Goal: Communication & Community: Ask a question

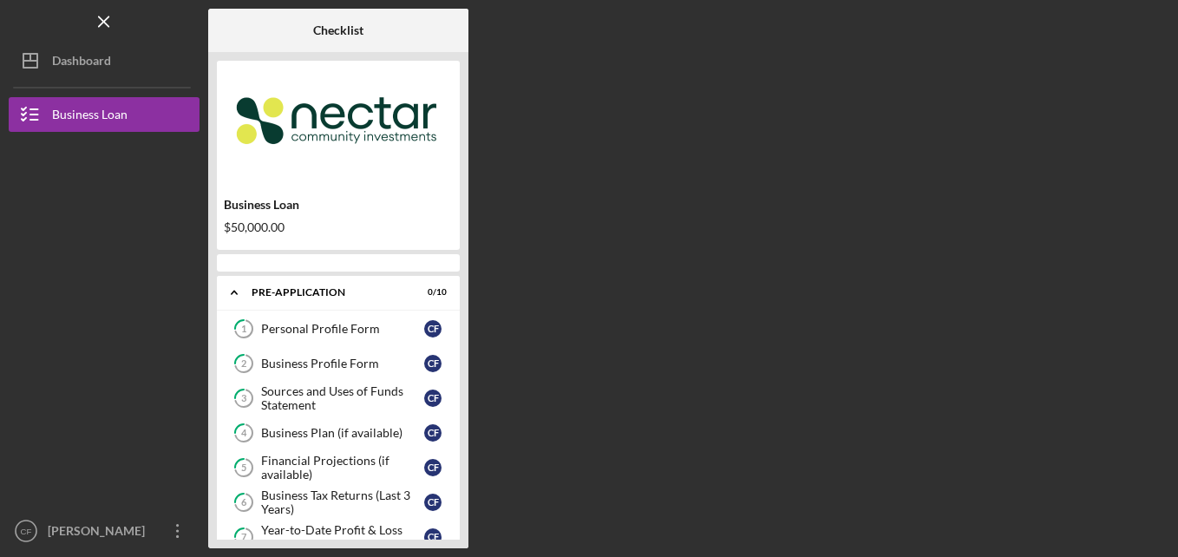
scroll to position [199, 0]
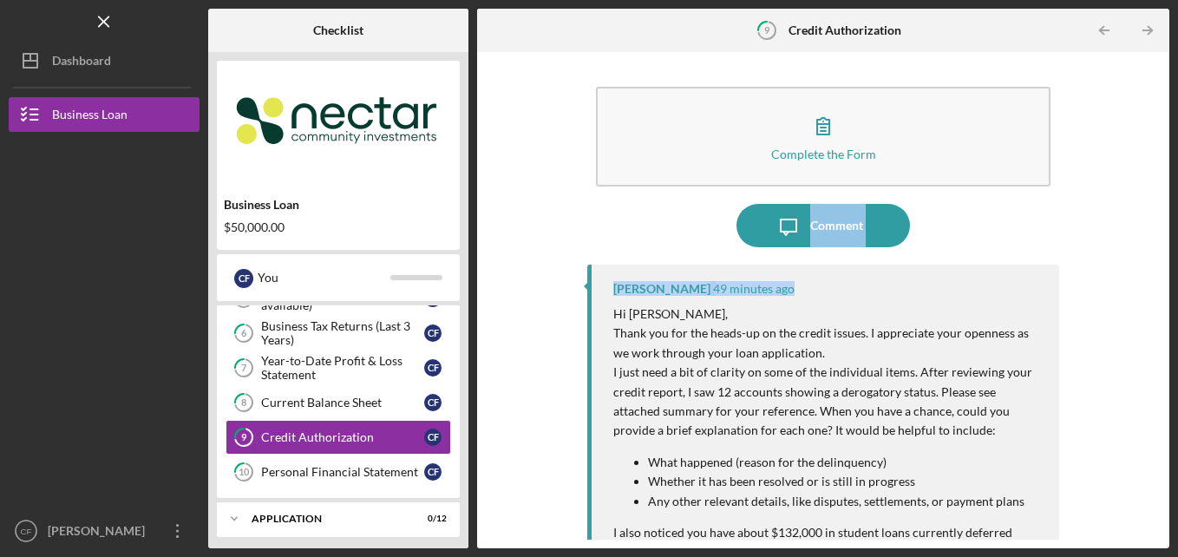
drag, startPoint x: 1146, startPoint y: 165, endPoint x: 1146, endPoint y: 284, distance: 118.9
click at [1146, 284] on div "Complete the Form Form Icon/Message Comment [PERSON_NAME] 49 minutes ago Hi [PE…" at bounding box center [823, 300] width 675 height 479
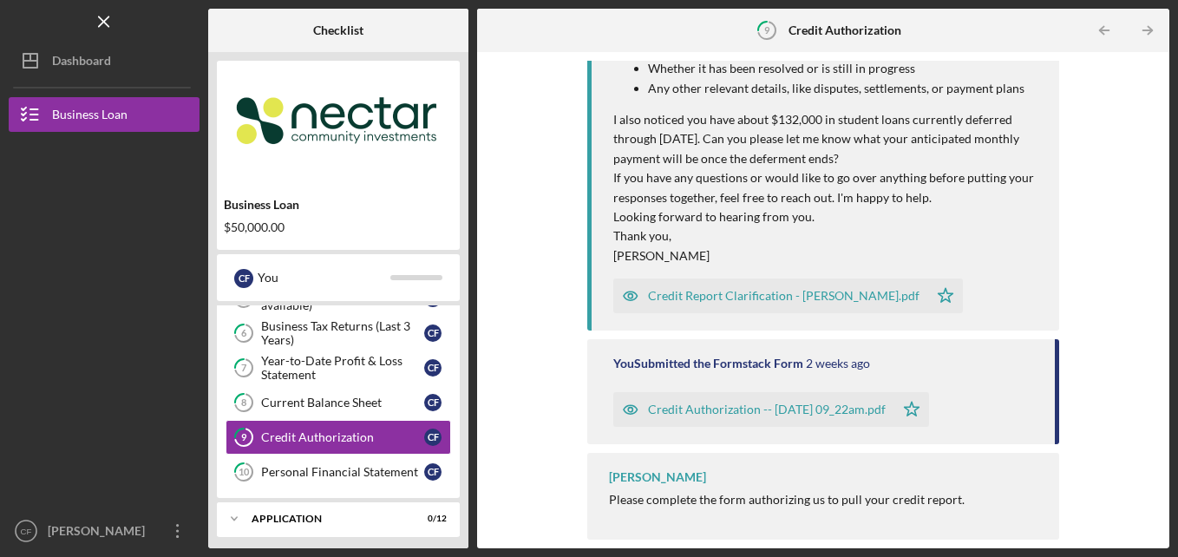
click at [818, 292] on div "Credit Report Clarification - [PERSON_NAME].pdf" at bounding box center [784, 296] width 272 height 14
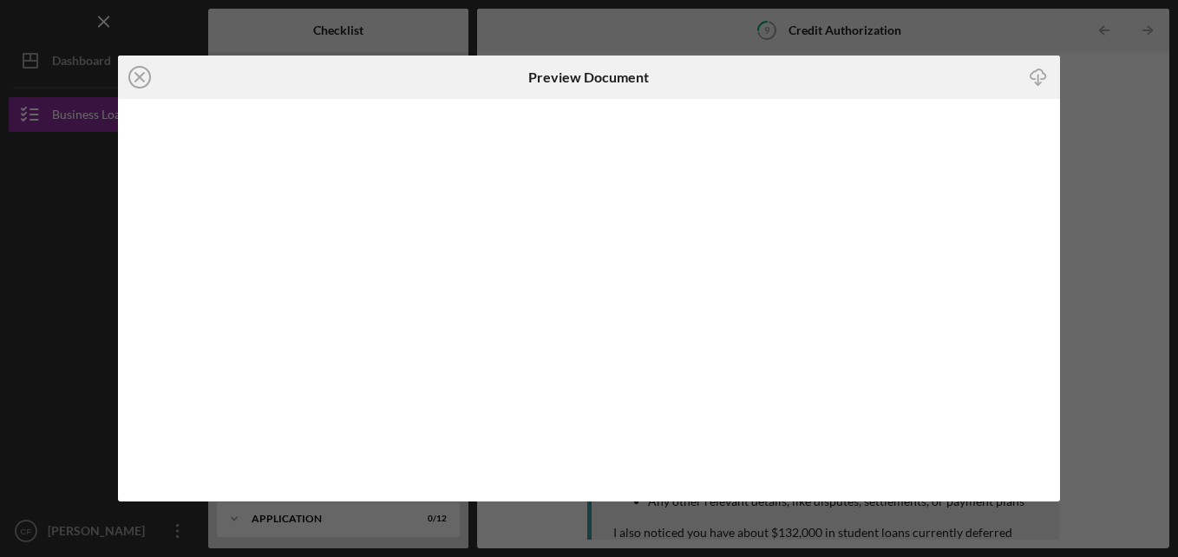
scroll to position [409, 0]
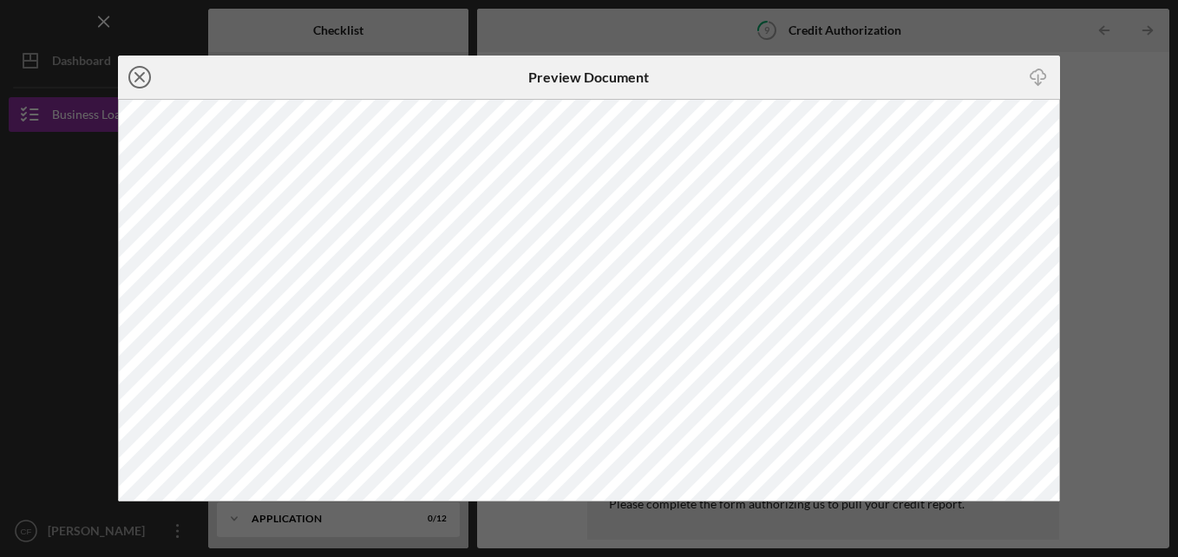
click at [140, 81] on icon "Icon/Close" at bounding box center [139, 77] width 43 height 43
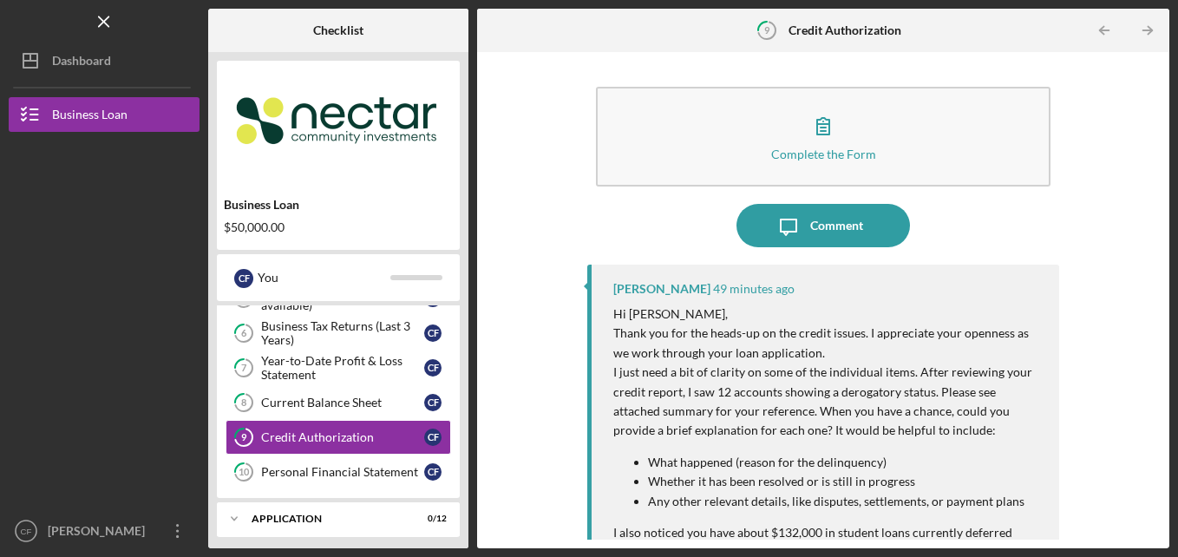
click at [1152, 209] on div "Complete the Form Form Icon/Message Comment [PERSON_NAME] 49 minutes ago Hi [PE…" at bounding box center [823, 300] width 675 height 479
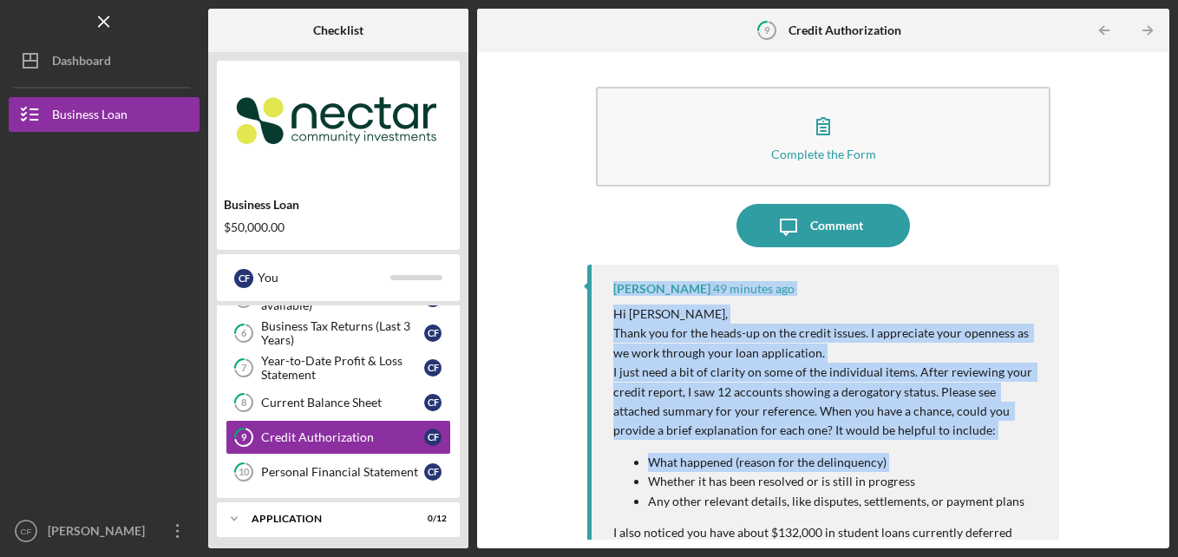
drag, startPoint x: 1162, startPoint y: 222, endPoint x: 1181, endPoint y: 489, distance: 267.1
click at [1178, 489] on html "Icon/Menu 9 Credit Authorization Checklist Business Loan $50,000.00 C F You Ico…" at bounding box center [589, 278] width 1178 height 557
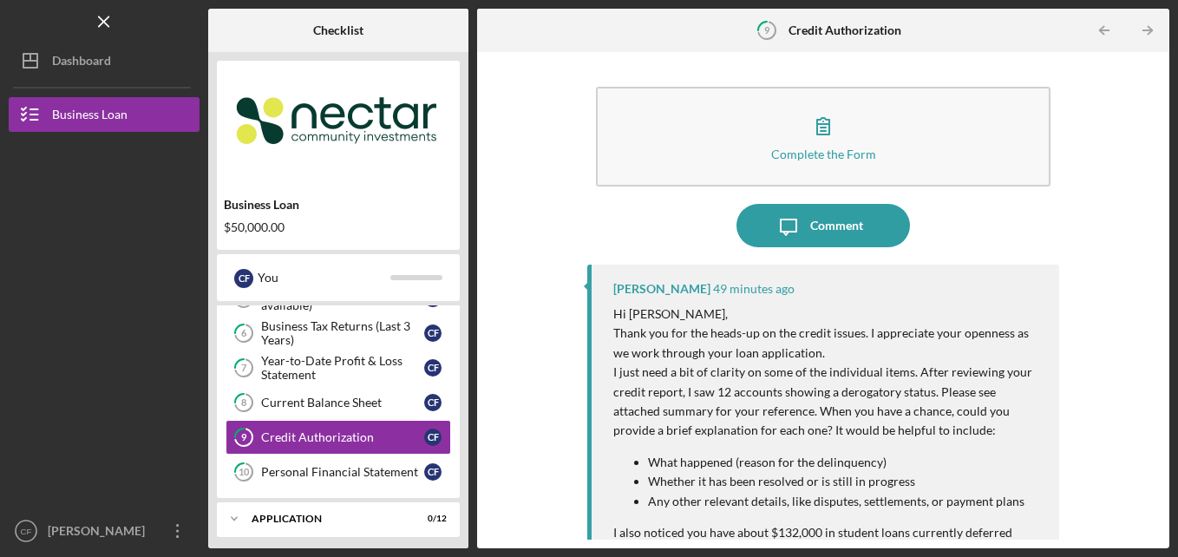
drag, startPoint x: 1181, startPoint y: 489, endPoint x: 1162, endPoint y: 494, distance: 19.8
click at [1162, 494] on div "Complete the Form Form Icon/Message Comment [PERSON_NAME] 49 minutes ago Hi [PE…" at bounding box center [823, 300] width 693 height 496
click at [1163, 496] on div "Complete the Form Form Icon/Message Comment [PERSON_NAME] 49 minutes ago Hi [PE…" at bounding box center [823, 300] width 693 height 496
click at [877, 253] on div "Complete the Form Form Icon/Message Comment [PERSON_NAME] 49 minutes ago Hi [PE…" at bounding box center [824, 300] width 473 height 479
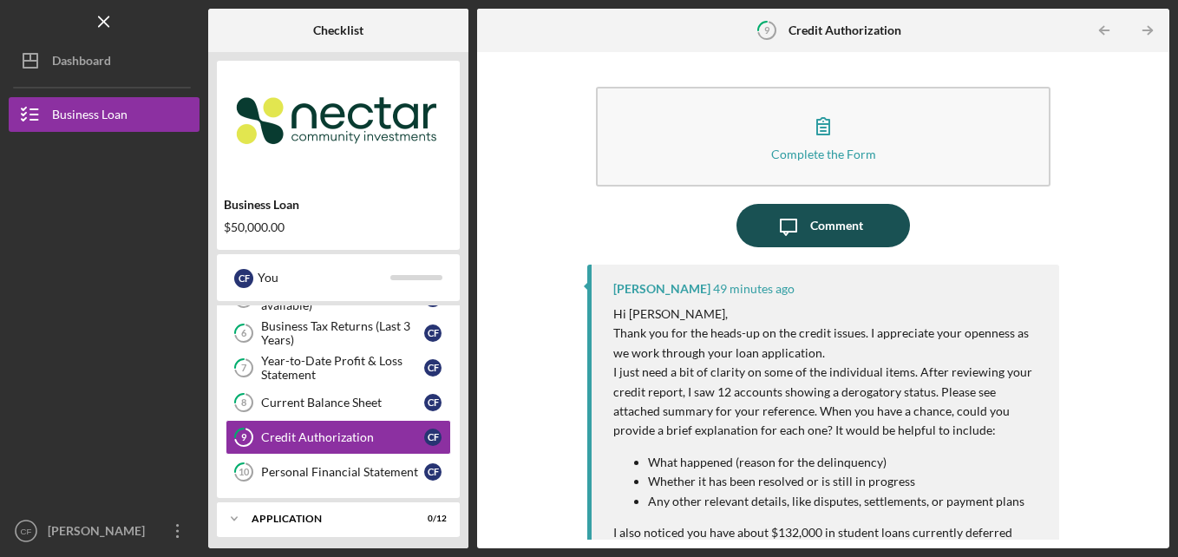
click at [870, 216] on button "Icon/Message Comment" at bounding box center [824, 225] width 174 height 43
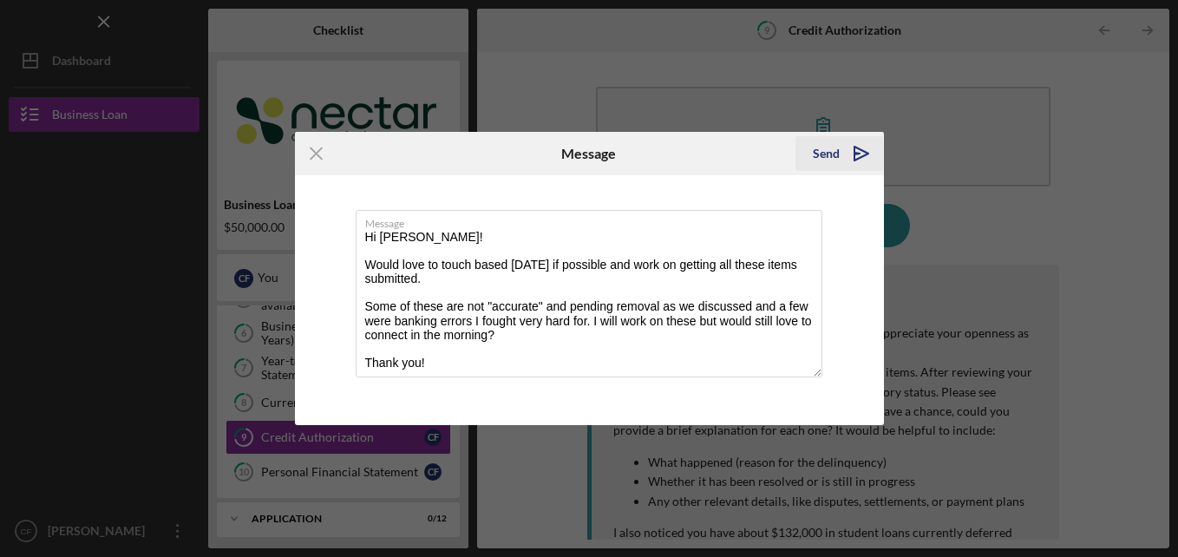
type textarea "Hi [PERSON_NAME]! Would love to touch based [DATE] if possible and work on gett…"
click at [847, 152] on icon "Icon/icon-invite-send" at bounding box center [861, 153] width 43 height 43
